Goal: Task Accomplishment & Management: Use online tool/utility

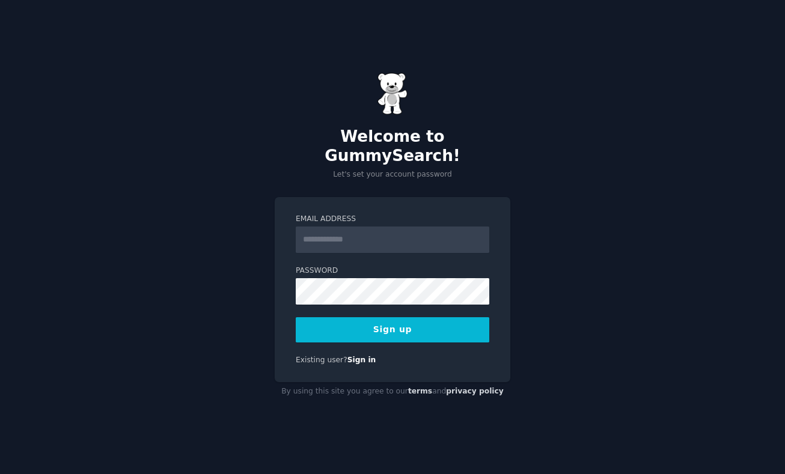
click at [364, 229] on input "Email Address" at bounding box center [392, 240] width 193 height 26
type input "**********"
click at [414, 320] on button "Sign up" at bounding box center [392, 329] width 193 height 25
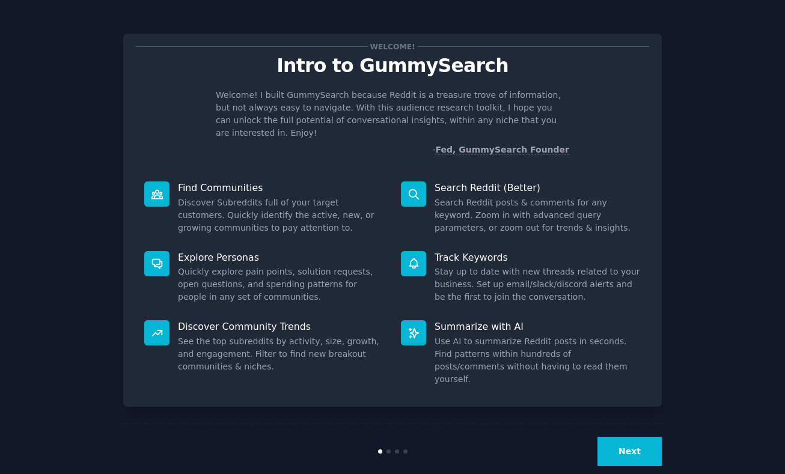
click at [714, 112] on div "Welcome! Intro to GummySearch Welcome! I built GummySearch because Reddit is a …" at bounding box center [392, 248] width 751 height 462
click at [636, 437] on button "Next" at bounding box center [629, 451] width 64 height 29
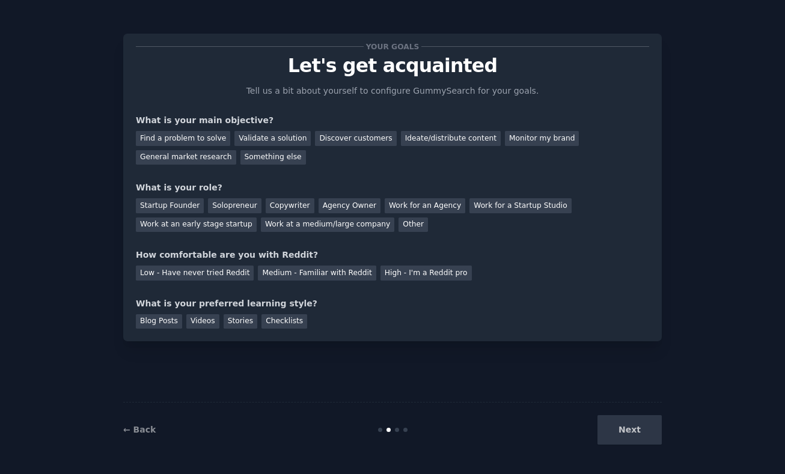
click at [636, 432] on div "Next" at bounding box center [572, 429] width 180 height 29
click at [344, 136] on div "Discover customers" at bounding box center [355, 138] width 81 height 15
click at [168, 132] on div "Find a problem to solve" at bounding box center [183, 138] width 94 height 15
click at [178, 207] on div "Startup Founder" at bounding box center [170, 205] width 68 height 15
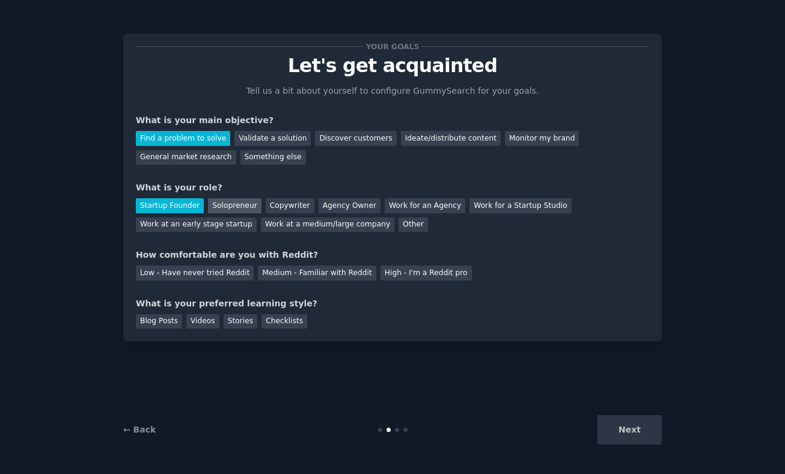
click at [237, 205] on div "Solopreneur" at bounding box center [234, 205] width 53 height 15
click at [167, 202] on div "Startup Founder" at bounding box center [170, 205] width 68 height 15
click at [305, 273] on div "Medium - Familiar with Reddit" at bounding box center [317, 273] width 118 height 15
click at [171, 325] on div "Blog Posts" at bounding box center [159, 321] width 46 height 15
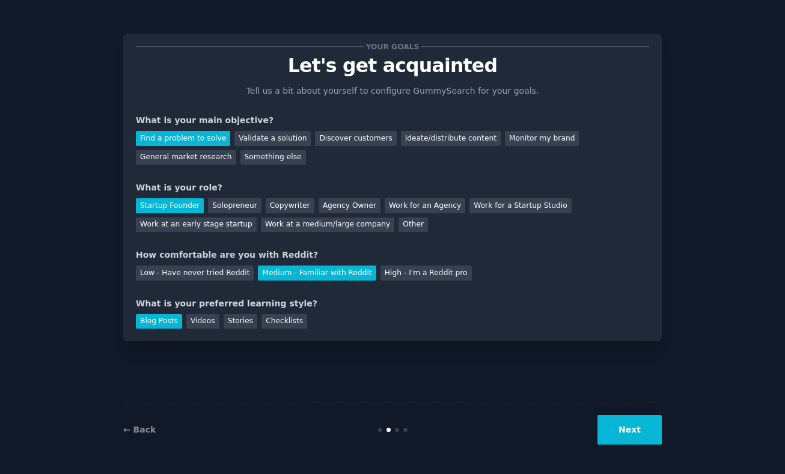
click at [614, 434] on button "Next" at bounding box center [629, 429] width 64 height 29
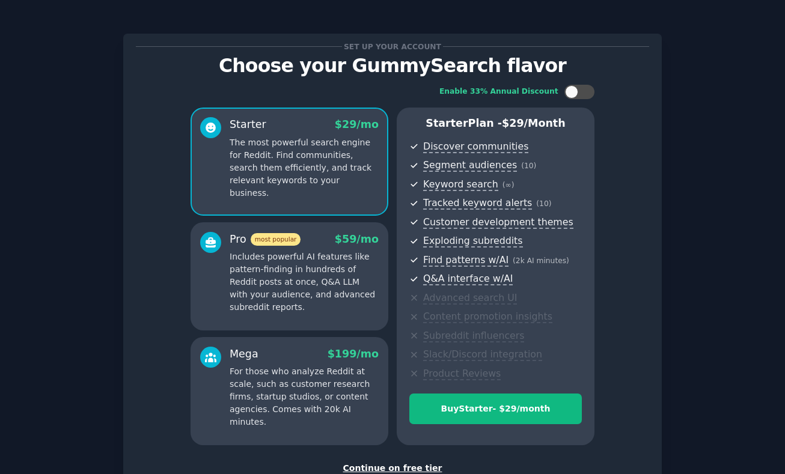
click at [418, 466] on div "Continue on free tier" at bounding box center [392, 468] width 513 height 13
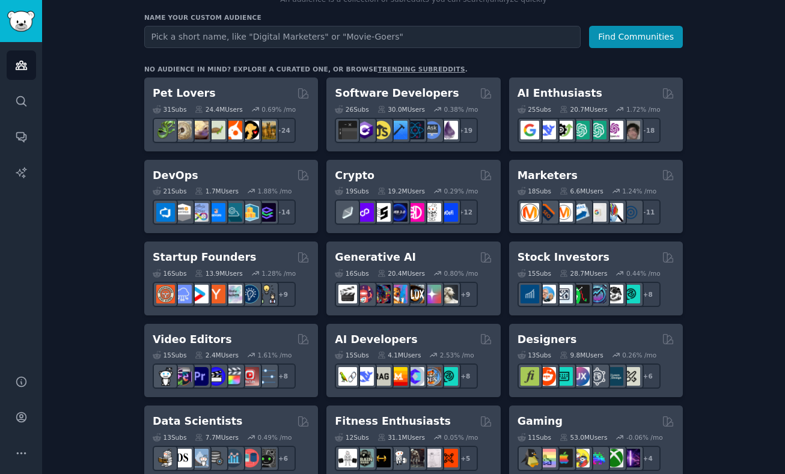
scroll to position [120, 0]
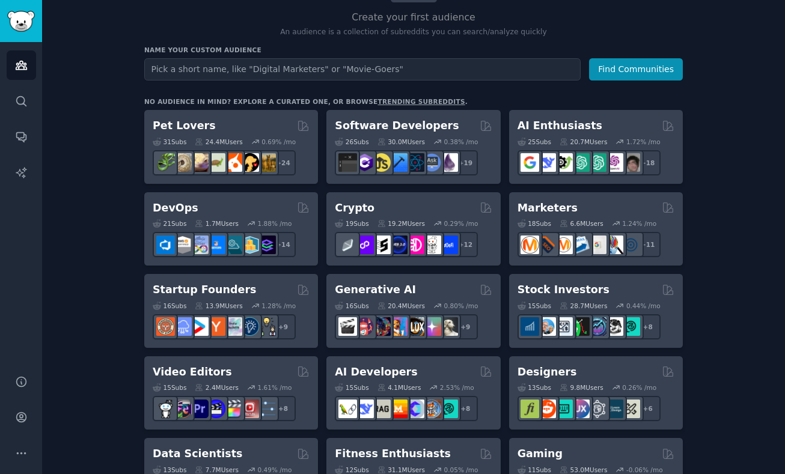
click at [258, 61] on input "text" at bounding box center [362, 69] width 436 height 22
type input "influencer"
click at [589, 58] on button "Find Communities" at bounding box center [636, 69] width 94 height 22
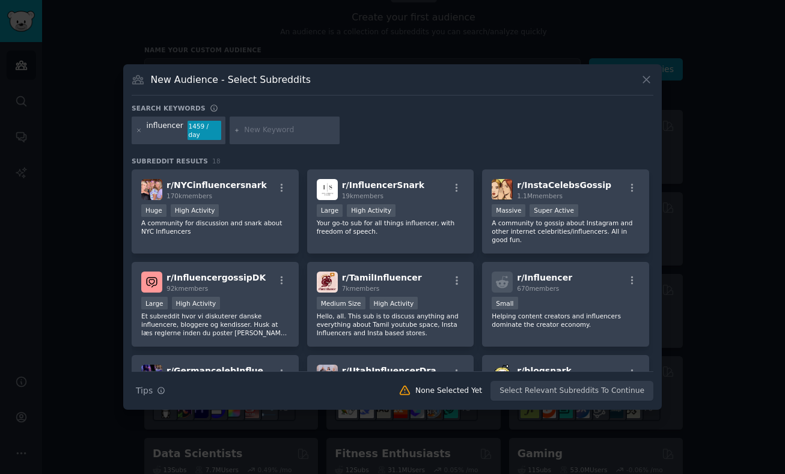
click at [645, 84] on icon at bounding box center [646, 80] width 7 height 7
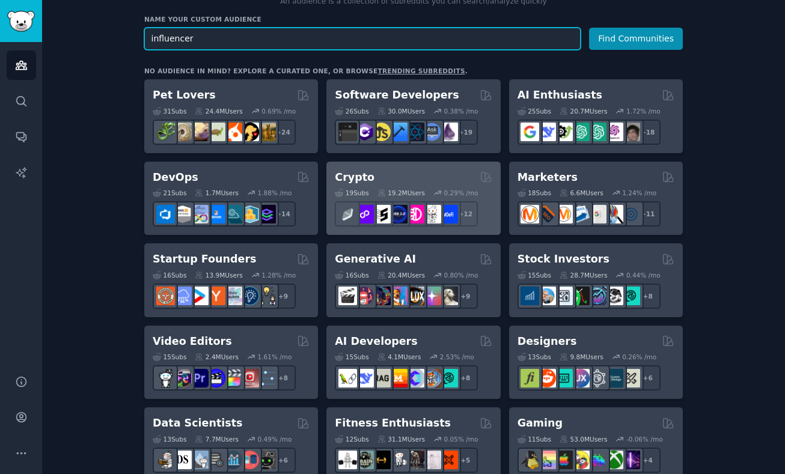
scroll to position [180, 0]
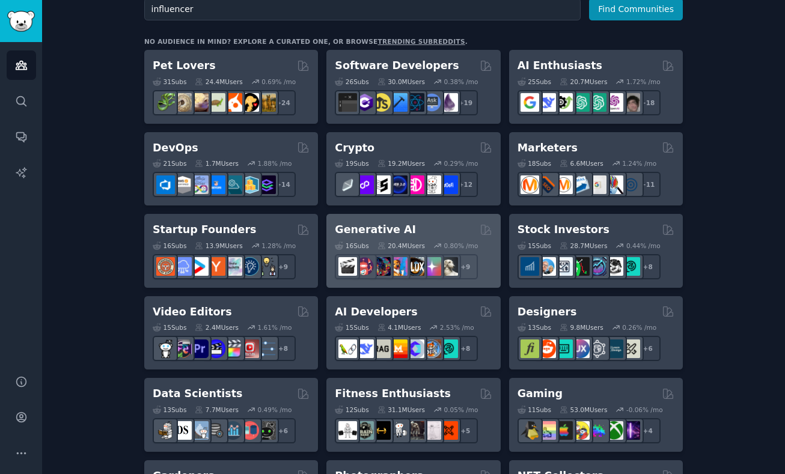
click at [410, 229] on div "Generative AI" at bounding box center [413, 229] width 157 height 15
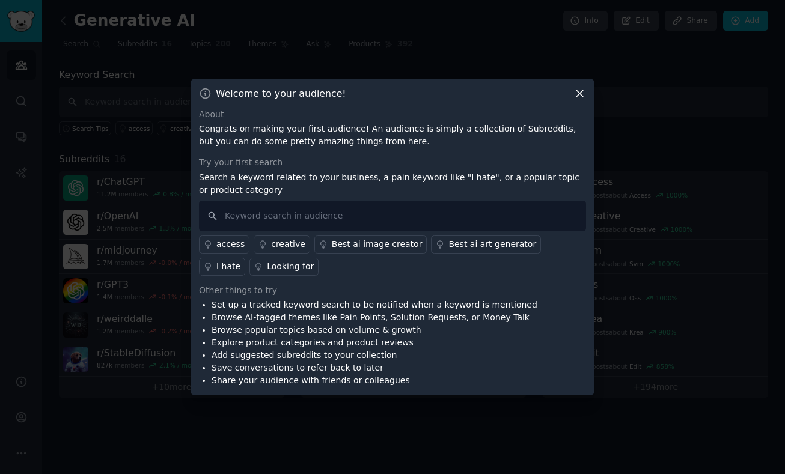
click at [577, 90] on icon at bounding box center [579, 93] width 13 height 13
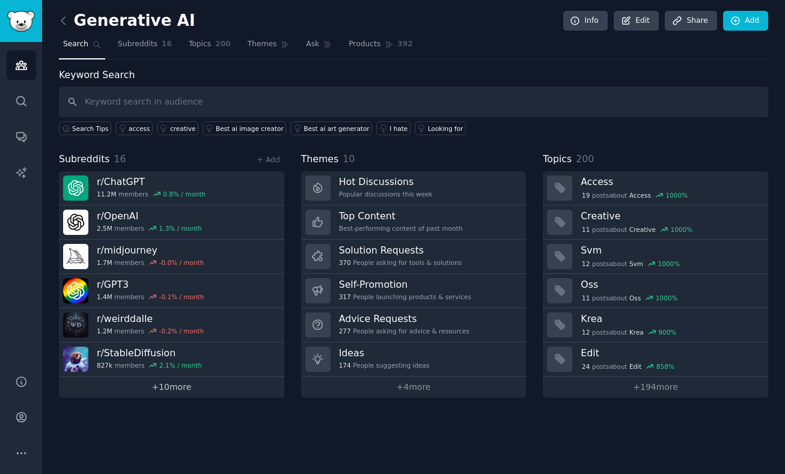
click at [189, 386] on link "+ 10 more" at bounding box center [171, 387] width 225 height 21
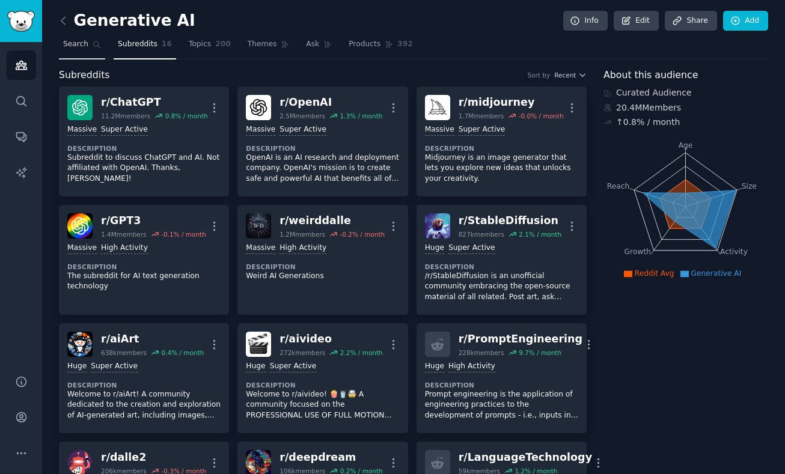
click at [64, 49] on span "Search" at bounding box center [75, 44] width 25 height 11
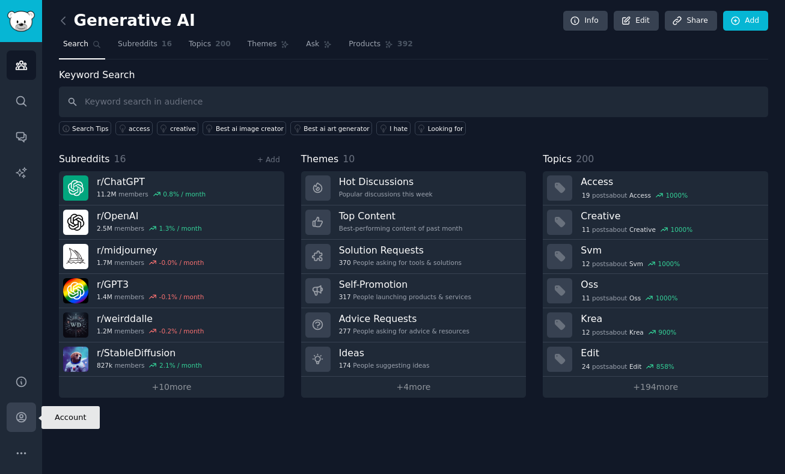
click at [23, 409] on link "Account" at bounding box center [21, 417] width 29 height 29
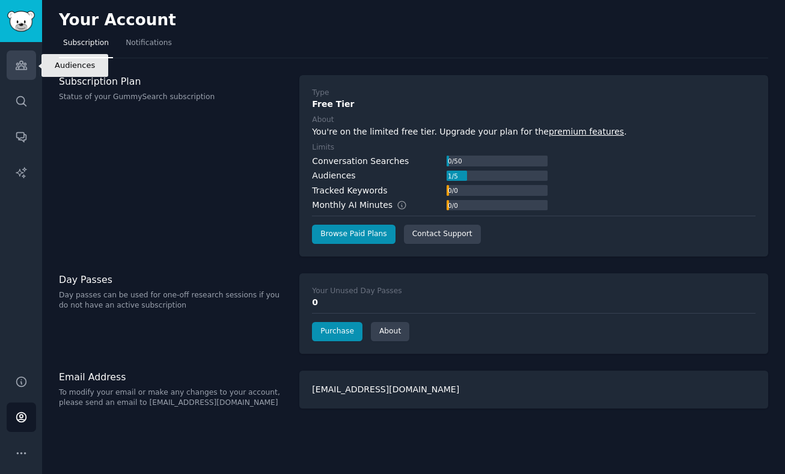
click at [19, 70] on icon "Sidebar" at bounding box center [21, 65] width 13 height 13
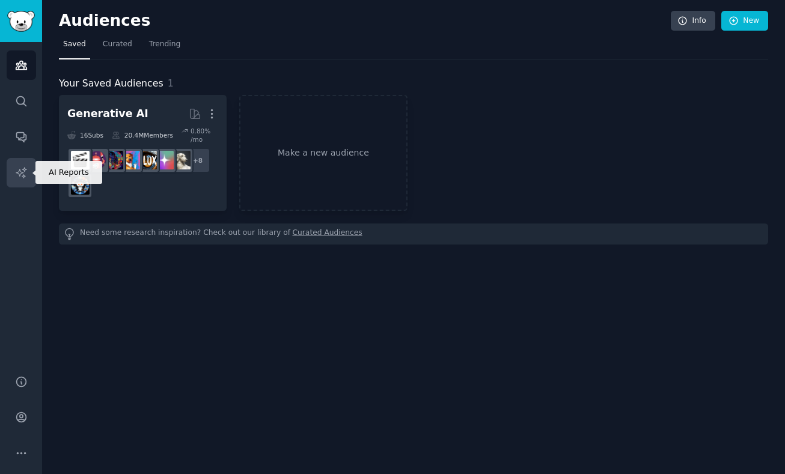
click at [19, 172] on icon "Sidebar" at bounding box center [21, 172] width 13 height 13
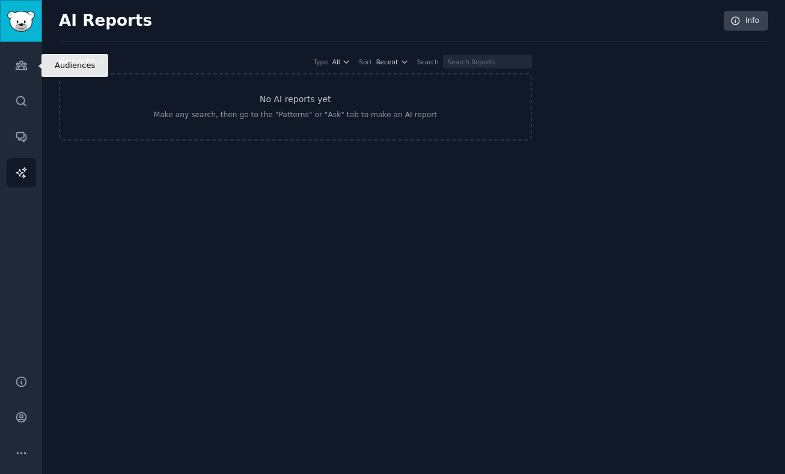
click at [22, 27] on img "Sidebar" at bounding box center [21, 21] width 28 height 21
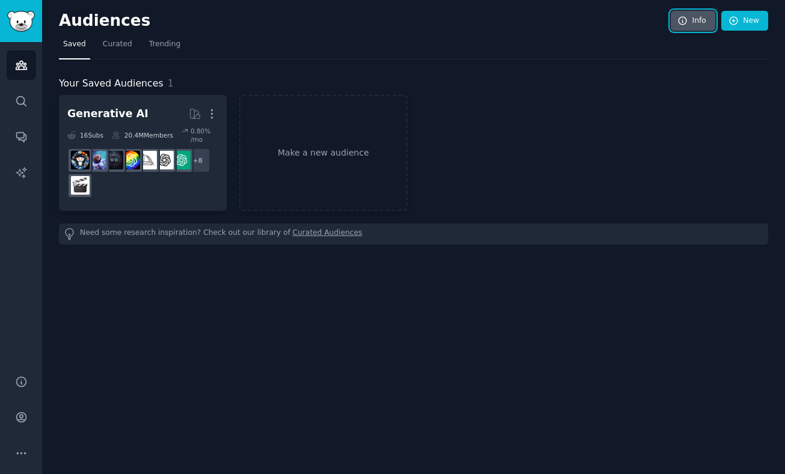
click at [695, 23] on link "Info" at bounding box center [692, 21] width 44 height 20
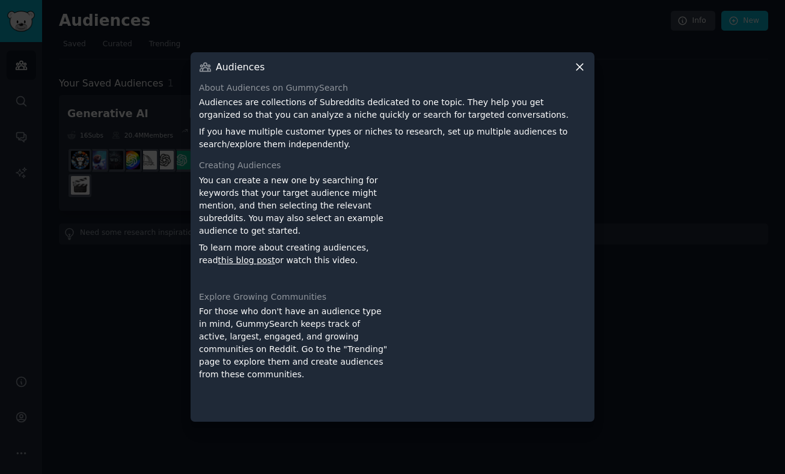
click at [634, 217] on div at bounding box center [392, 237] width 785 height 474
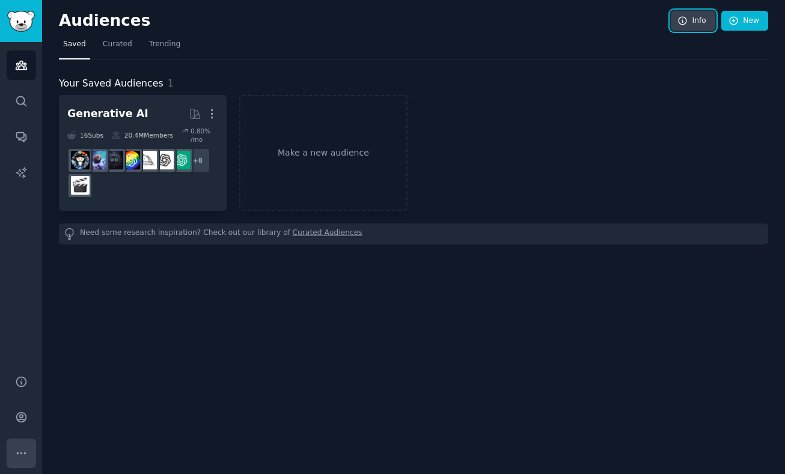
click at [19, 457] on icon "Sidebar" at bounding box center [21, 453] width 13 height 13
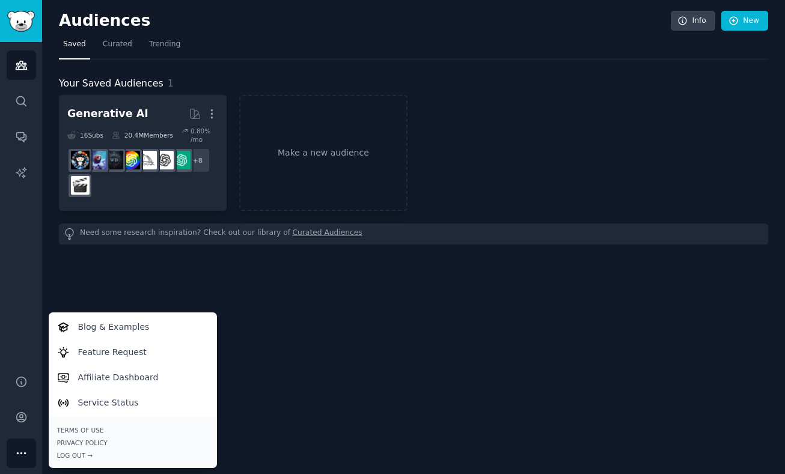
click at [385, 314] on div "Audiences Info New Saved Curated Trending Your Saved Audiences 1 Generative AI …" at bounding box center [413, 237] width 743 height 474
